Goal: Task Accomplishment & Management: Manage account settings

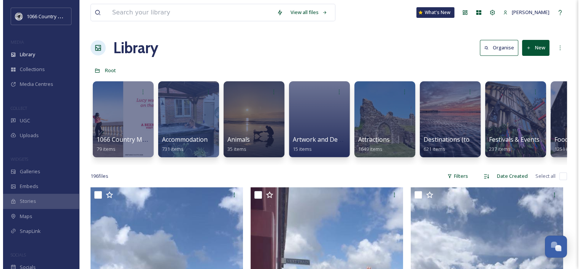
scroll to position [1109, 0]
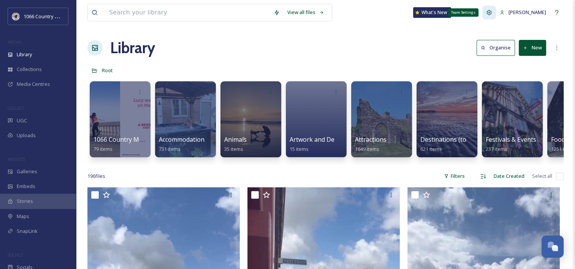
click at [491, 15] on icon at bounding box center [489, 12] width 6 height 6
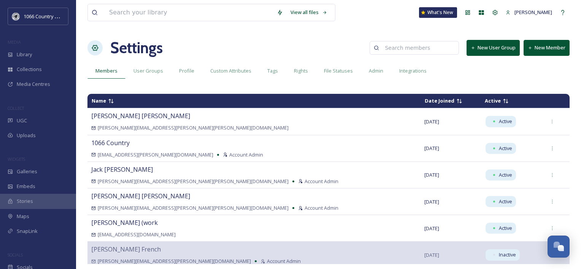
scroll to position [38, 0]
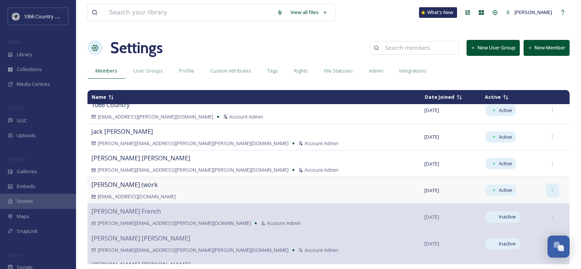
click at [545, 191] on div at bounding box center [552, 190] width 14 height 14
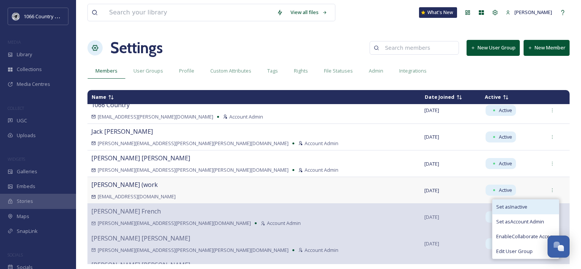
click at [511, 208] on div "Set as Inactive" at bounding box center [525, 206] width 66 height 15
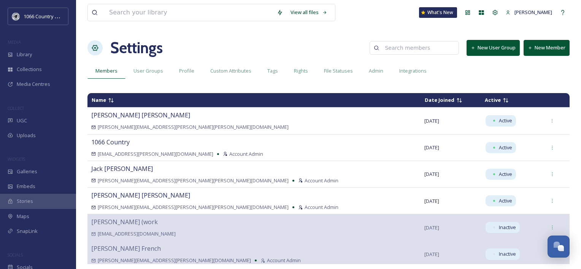
scroll to position [0, 0]
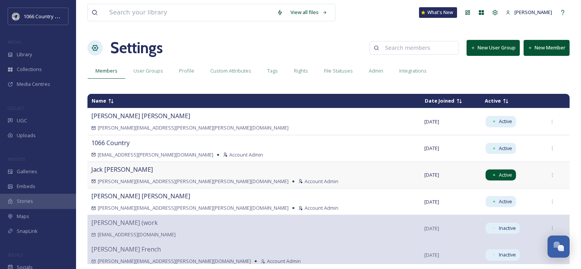
click at [485, 170] on div "Active" at bounding box center [500, 174] width 30 height 11
click at [545, 174] on div at bounding box center [552, 175] width 14 height 14
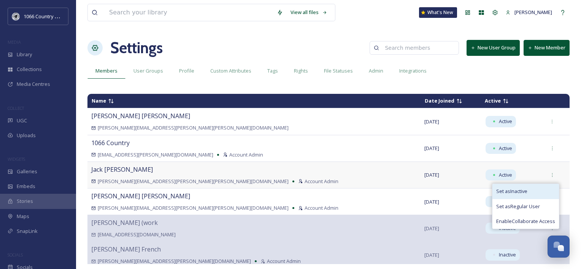
click at [519, 188] on div "Set as Inactive" at bounding box center [525, 191] width 66 height 15
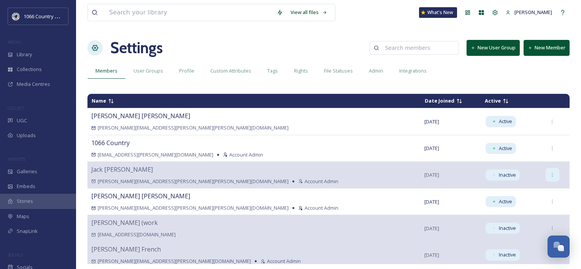
click at [545, 172] on div at bounding box center [552, 175] width 14 height 14
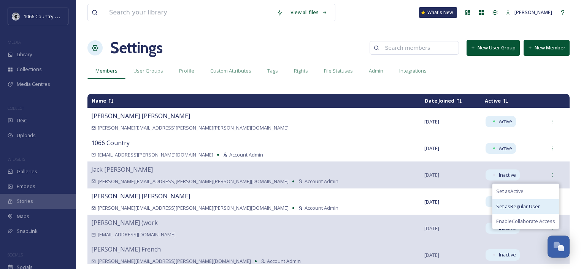
click at [508, 207] on span "Set as Regular User" at bounding box center [518, 206] width 44 height 7
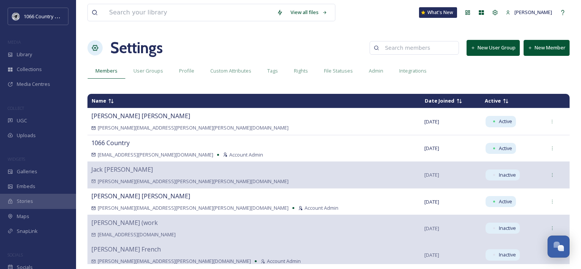
click at [541, 49] on button "New Member" at bounding box center [546, 48] width 46 height 16
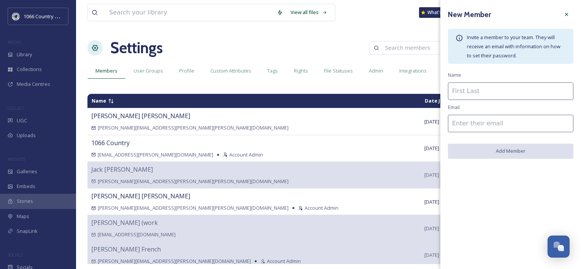
click at [484, 96] on input at bounding box center [510, 90] width 125 height 17
click at [456, 120] on input at bounding box center [510, 123] width 125 height 17
paste input "[EMAIL_ADDRESS][DOMAIN_NAME]"
type input "[EMAIL_ADDRESS][DOMAIN_NAME]"
click at [470, 89] on input at bounding box center [510, 90] width 125 height 17
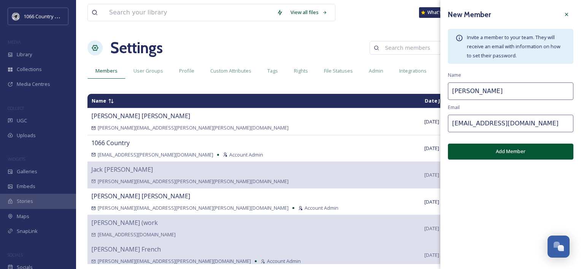
click at [486, 93] on input "[PERSON_NAME]" at bounding box center [510, 90] width 125 height 17
paste input "Seyghal Buckingham"
type input "[PERSON_NAME] Seyghal [PERSON_NAME]"
click at [503, 149] on button "Add Member" at bounding box center [510, 152] width 125 height 16
